Goal: Transaction & Acquisition: Download file/media

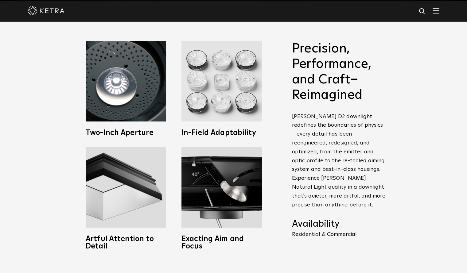
scroll to position [272, 0]
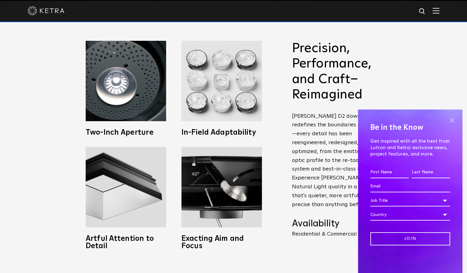
click at [450, 120] on span at bounding box center [451, 120] width 9 height 9
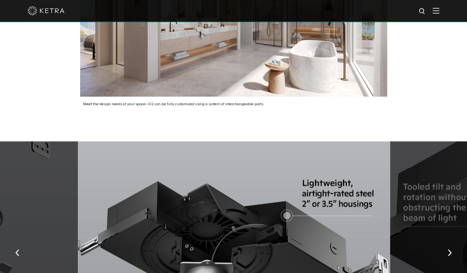
scroll to position [1086, 0]
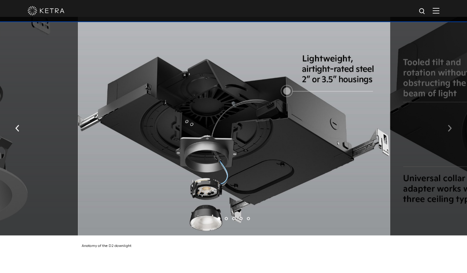
click at [451, 125] on img "button" at bounding box center [449, 128] width 4 height 7
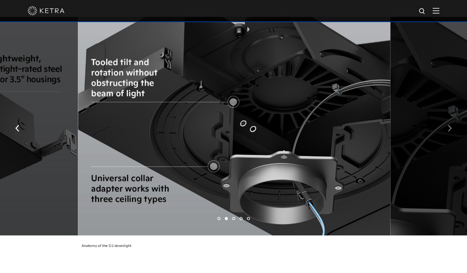
click at [451, 125] on img "button" at bounding box center [449, 128] width 4 height 7
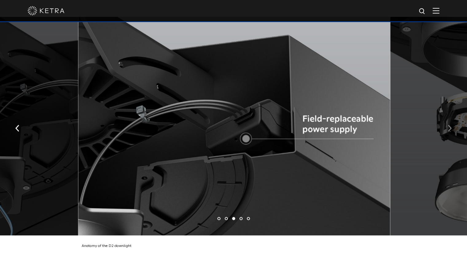
click at [451, 125] on img "button" at bounding box center [449, 128] width 4 height 7
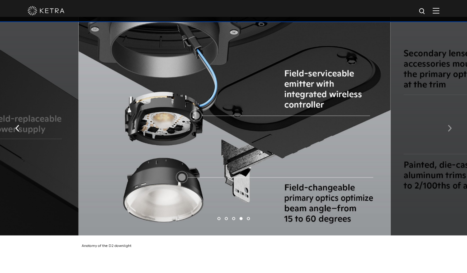
click at [451, 125] on img "button" at bounding box center [449, 128] width 4 height 7
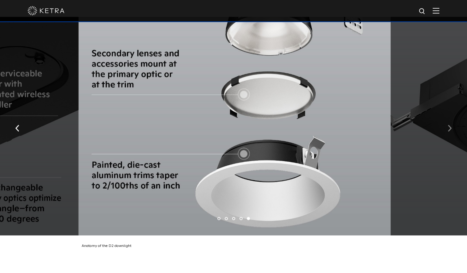
click at [451, 125] on img "button" at bounding box center [449, 128] width 4 height 7
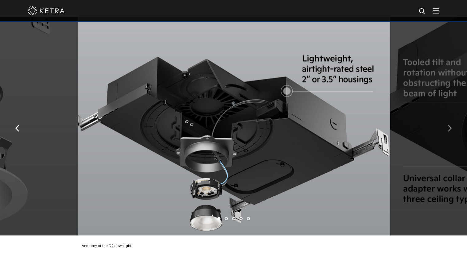
click at [451, 125] on img "button" at bounding box center [449, 128] width 4 height 7
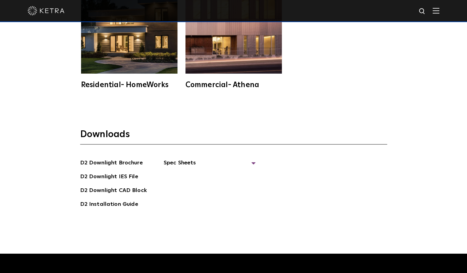
scroll to position [1648, 0]
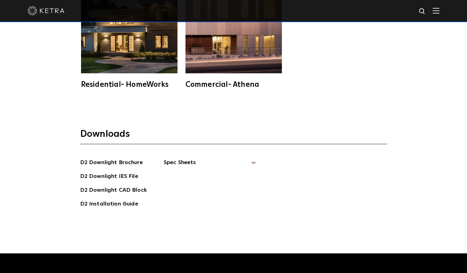
click at [178, 158] on span "Spec Sheets" at bounding box center [210, 165] width 92 height 14
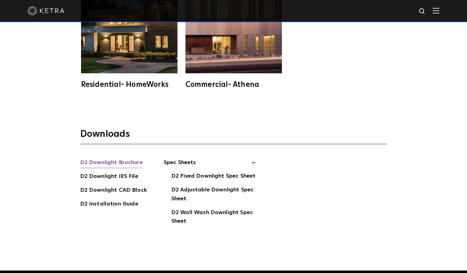
click at [131, 158] on link "D2 Downlight Brochure" at bounding box center [111, 163] width 63 height 10
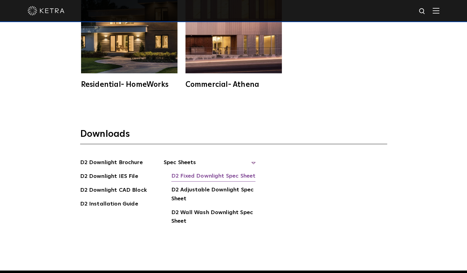
click at [192, 172] on link "D2 Fixed Downlight Spec Sheet" at bounding box center [213, 177] width 84 height 10
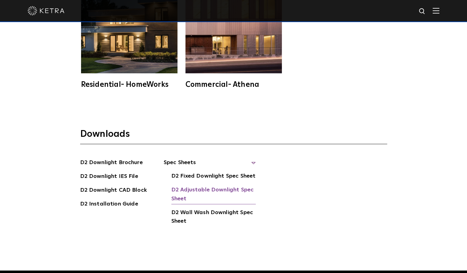
click at [175, 186] on link "D2 Adjustable Downlight Spec Sheet" at bounding box center [213, 195] width 84 height 19
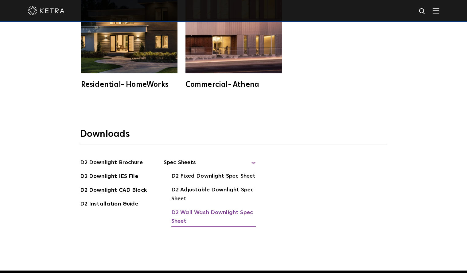
click at [191, 208] on link "D2 Wall Wash Downlight Spec Sheet" at bounding box center [213, 217] width 84 height 19
